Goal: Find specific page/section: Find specific page/section

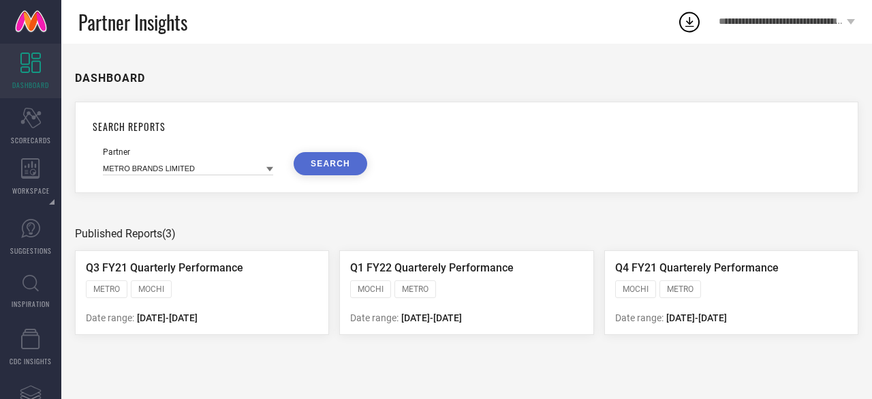
click at [39, 81] on span "DASHBOARD" at bounding box center [30, 85] width 37 height 10
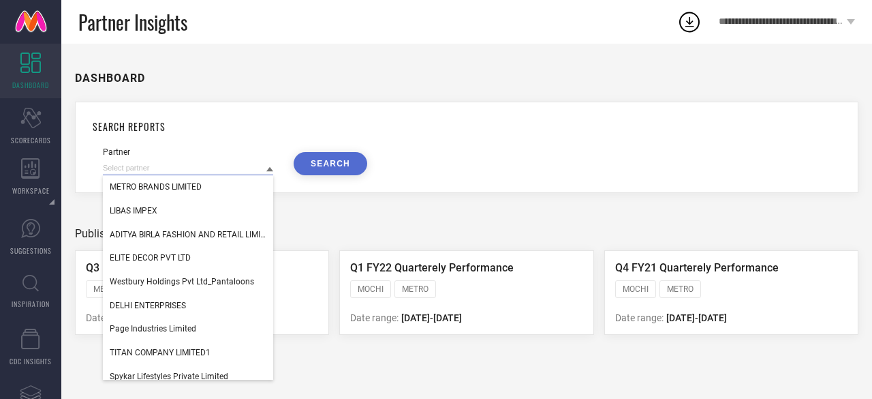
click at [184, 166] on input at bounding box center [188, 168] width 170 height 14
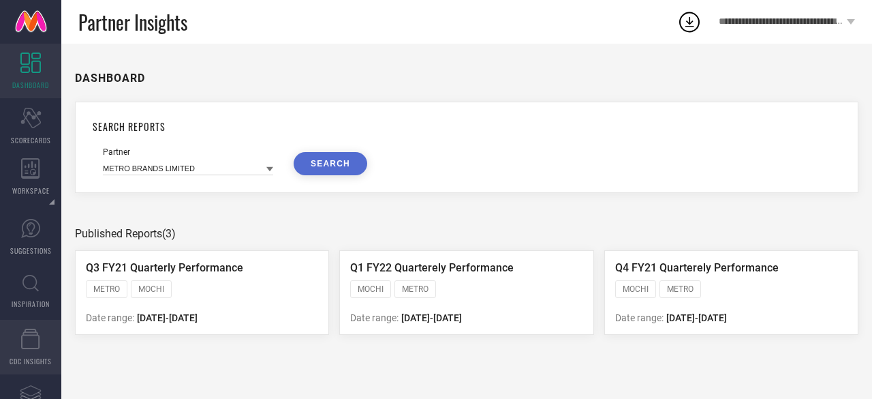
click at [31, 348] on link "CDC INSIGHTS" at bounding box center [30, 347] width 61 height 55
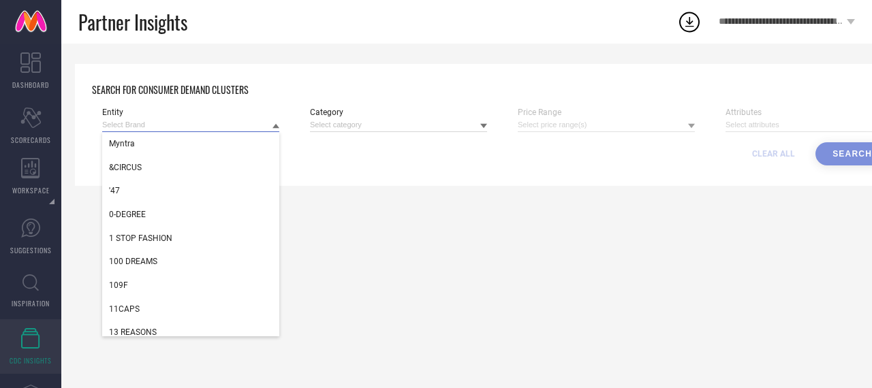
click at [215, 120] on input at bounding box center [190, 125] width 177 height 14
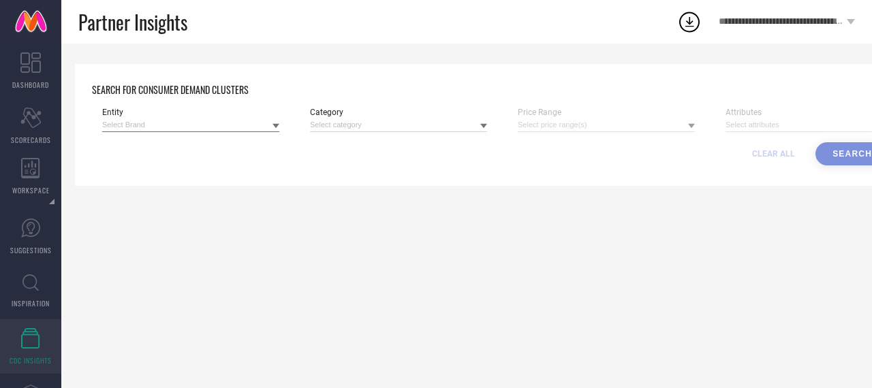
click at [206, 122] on input at bounding box center [190, 125] width 177 height 14
type input "z"
type input "zealmax"
click at [183, 260] on div "SEARCH FOR CONSUMER DEMAND CLUSTERS Entity zealmax No results found Category Pr…" at bounding box center [497, 216] width 872 height 345
click at [29, 281] on icon at bounding box center [30, 283] width 16 height 17
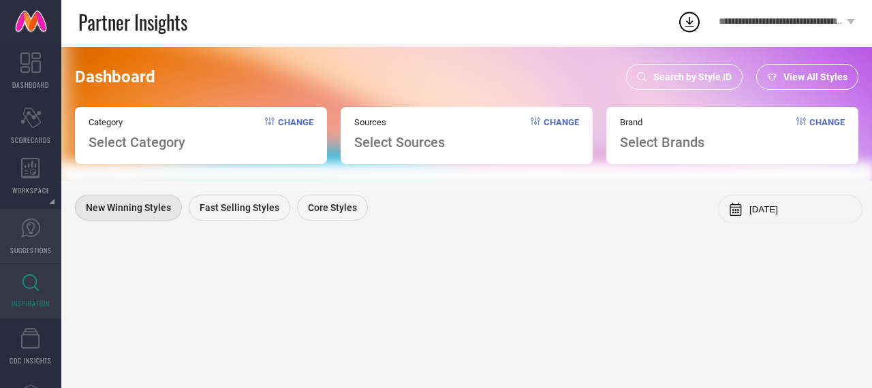
click at [35, 224] on icon at bounding box center [30, 228] width 20 height 20
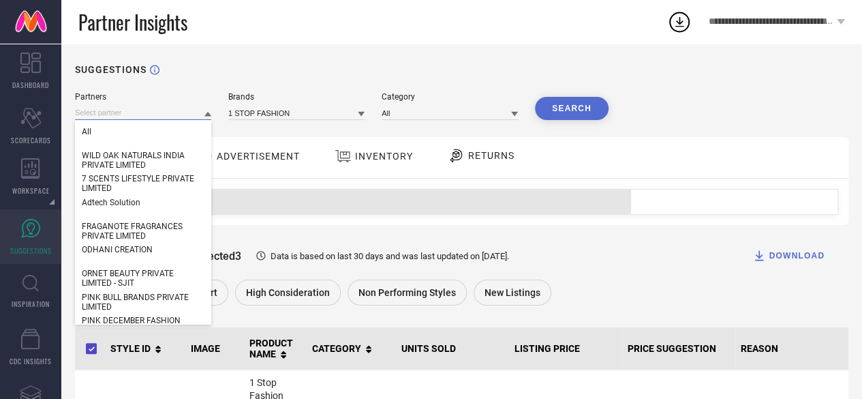
click at [160, 114] on input at bounding box center [143, 113] width 136 height 14
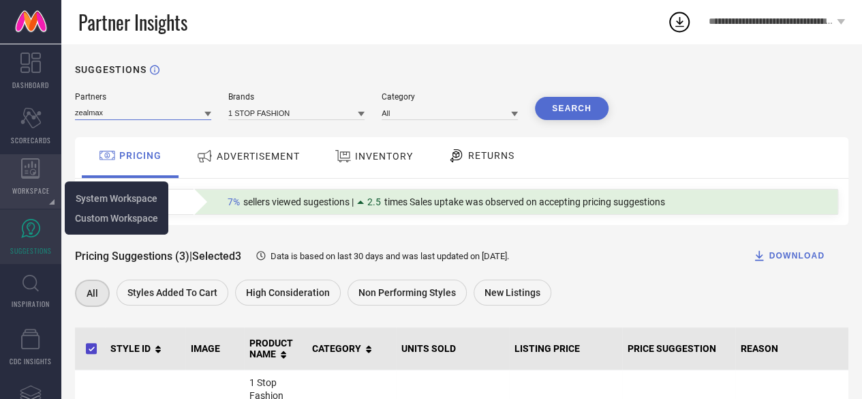
type input "zealmax"
click at [29, 181] on div "WORKSPACE" at bounding box center [30, 181] width 61 height 55
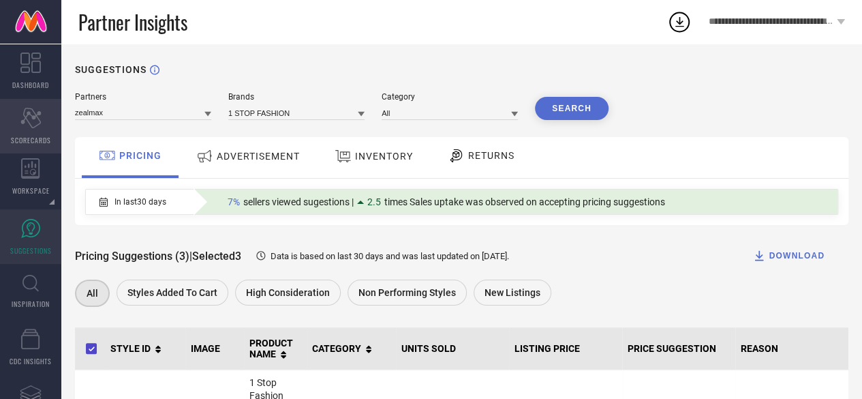
click at [25, 138] on span "SCORECARDS" at bounding box center [31, 140] width 40 height 10
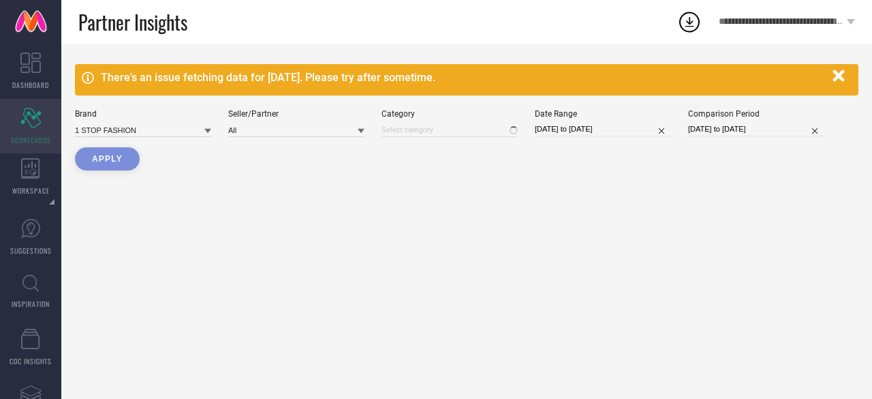
type input "All"
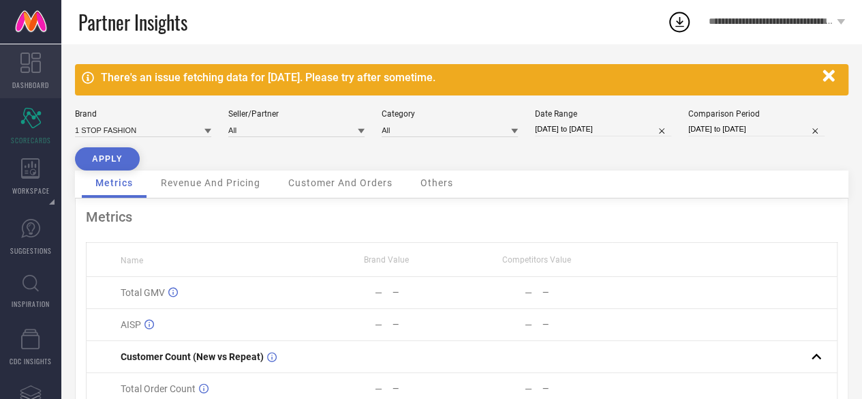
click at [40, 80] on span "DASHBOARD" at bounding box center [30, 85] width 37 height 10
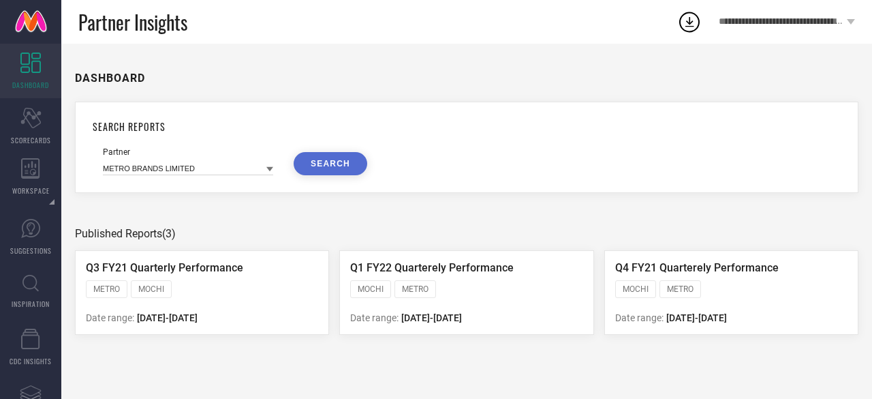
click at [274, 171] on div "Partner METRO BRANDS LIMITED SEARCH" at bounding box center [467, 161] width 728 height 28
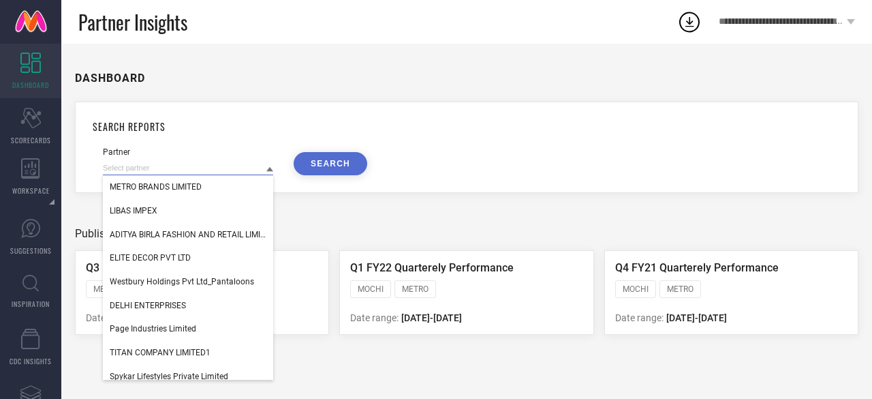
click at [252, 168] on input at bounding box center [188, 168] width 170 height 14
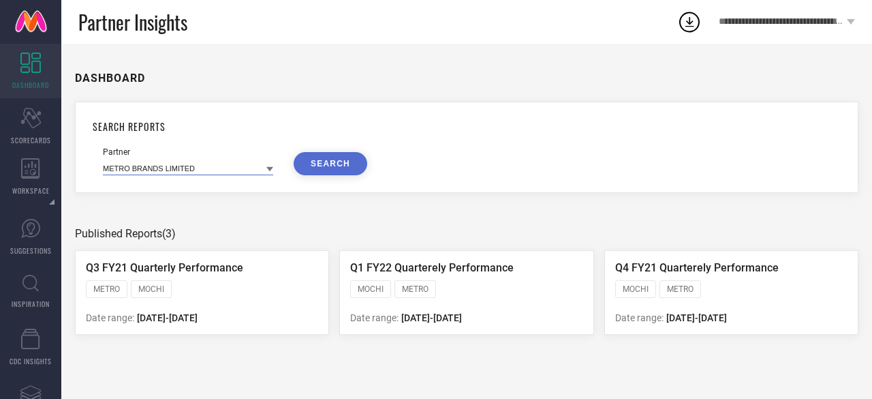
click at [252, 168] on input at bounding box center [188, 168] width 170 height 14
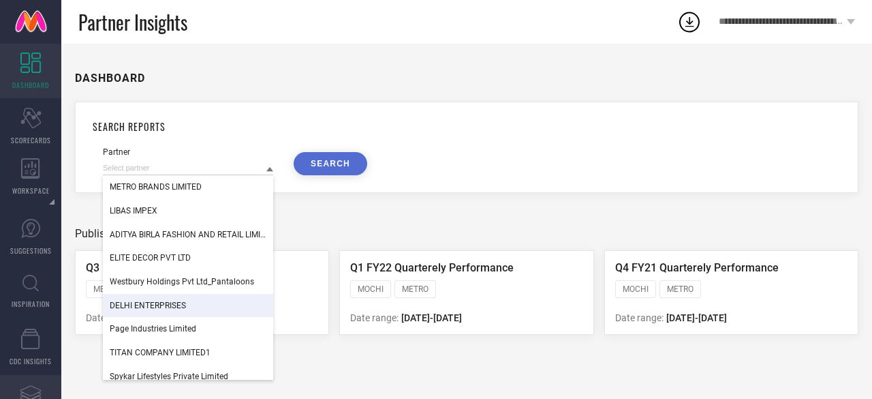
click at [40, 388] on icon "Assortments Created with Sketch." at bounding box center [31, 394] width 22 height 22
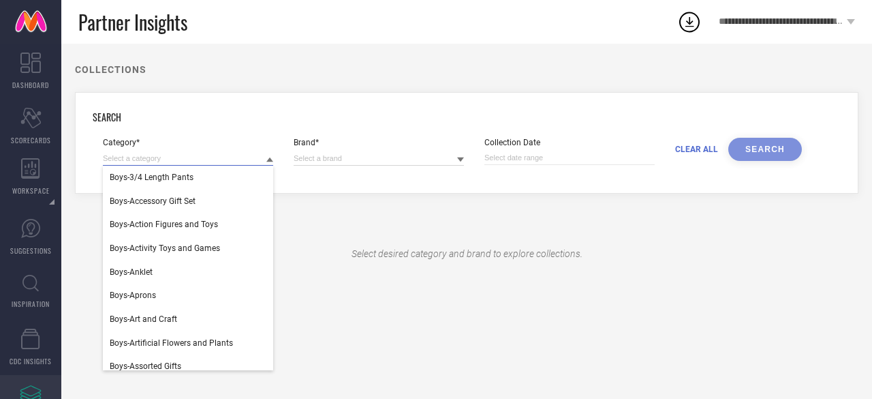
click at [203, 158] on input at bounding box center [188, 158] width 170 height 14
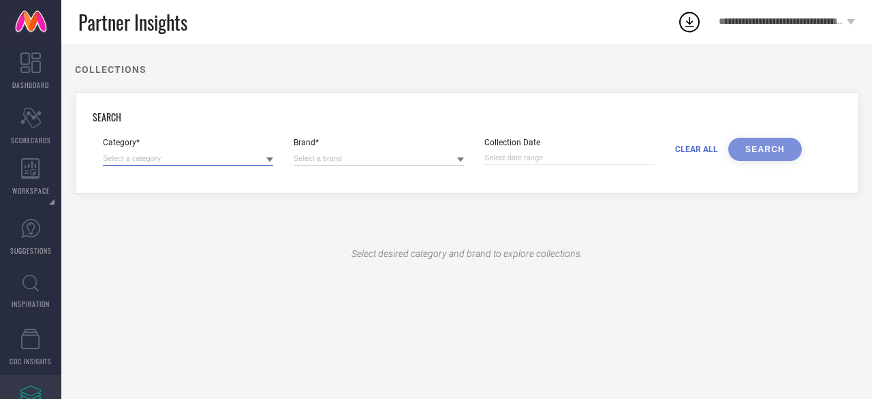
click at [203, 158] on input at bounding box center [188, 158] width 170 height 14
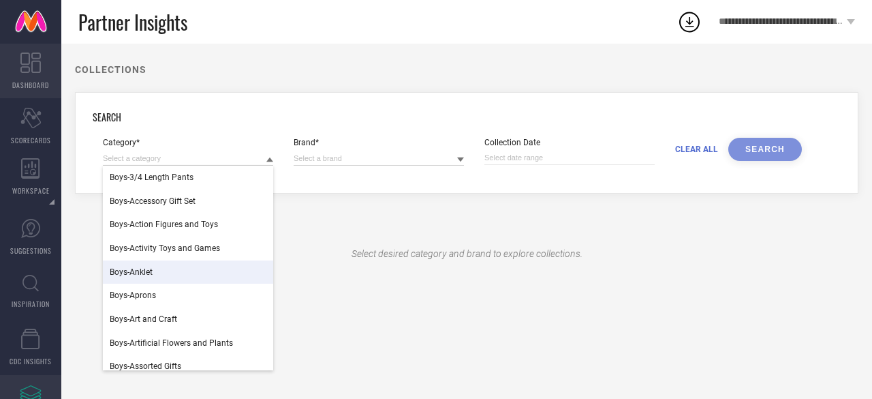
click at [27, 60] on icon at bounding box center [30, 62] width 20 height 20
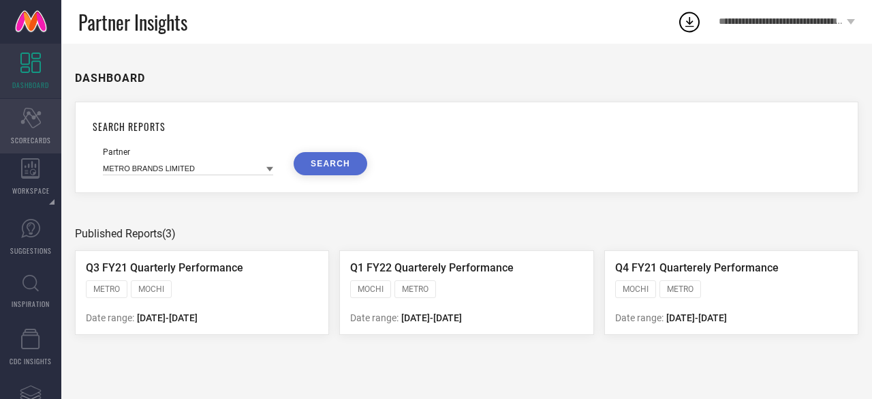
click at [23, 142] on span "SCORECARDS" at bounding box center [31, 140] width 40 height 10
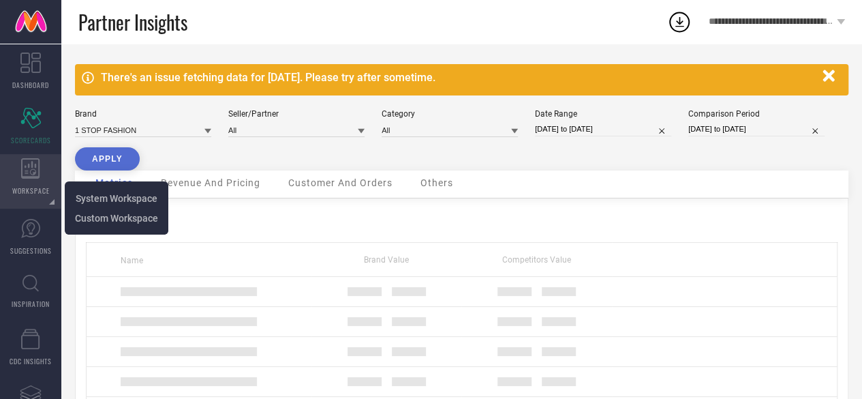
click at [34, 168] on icon at bounding box center [30, 168] width 19 height 20
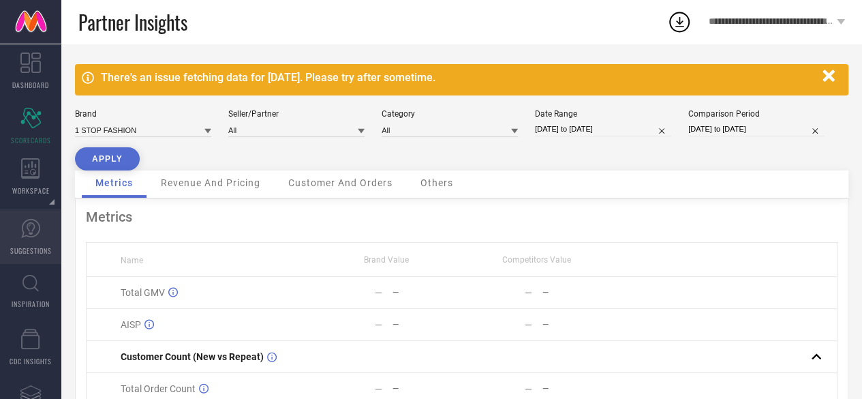
click at [40, 224] on icon at bounding box center [30, 228] width 20 height 20
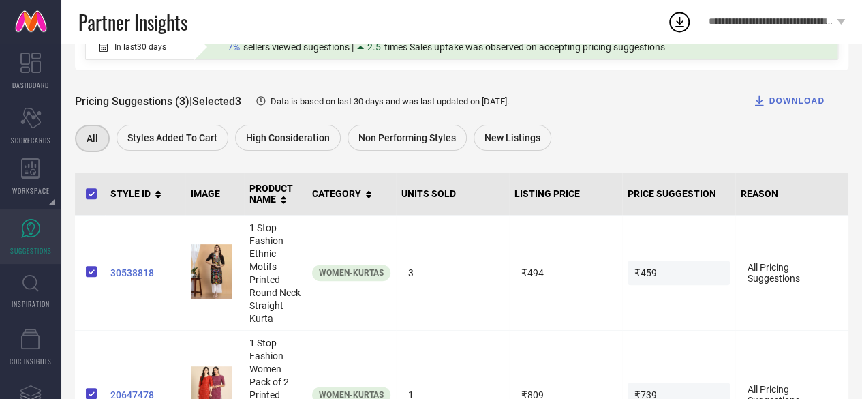
scroll to position [156, 0]
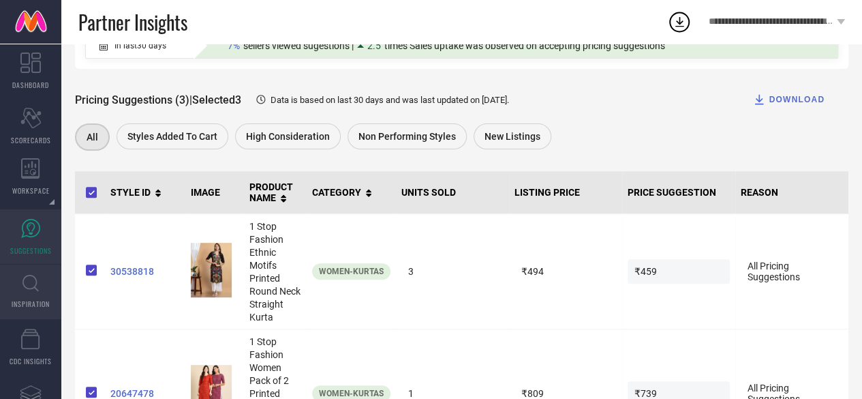
click at [35, 279] on icon at bounding box center [30, 283] width 16 height 16
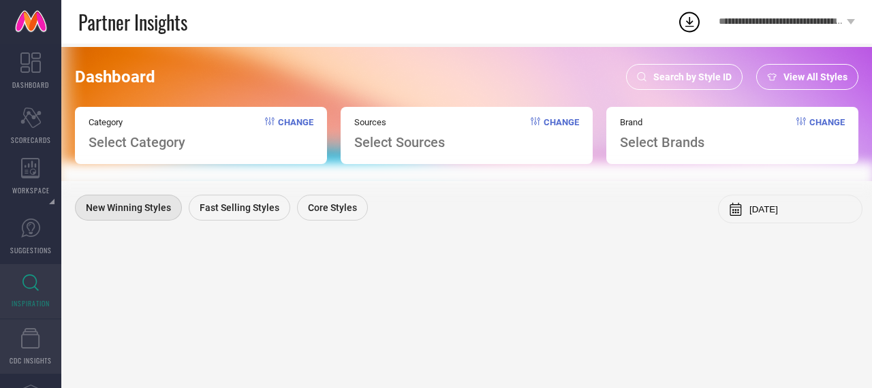
click at [27, 332] on icon at bounding box center [30, 338] width 18 height 20
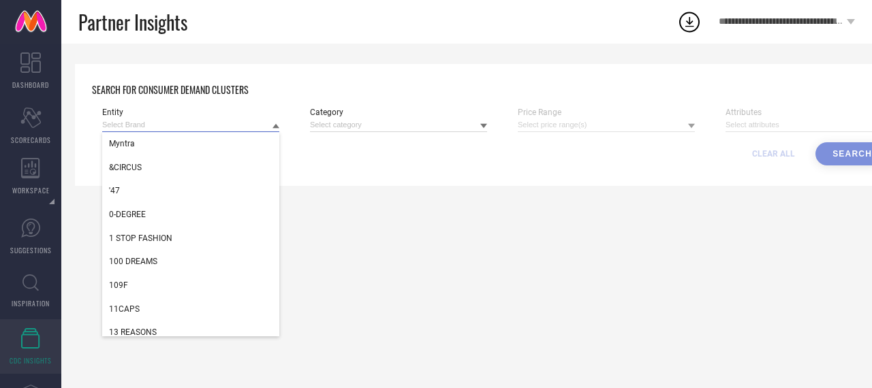
click at [258, 122] on input at bounding box center [190, 125] width 177 height 14
